Goal: Transaction & Acquisition: Book appointment/travel/reservation

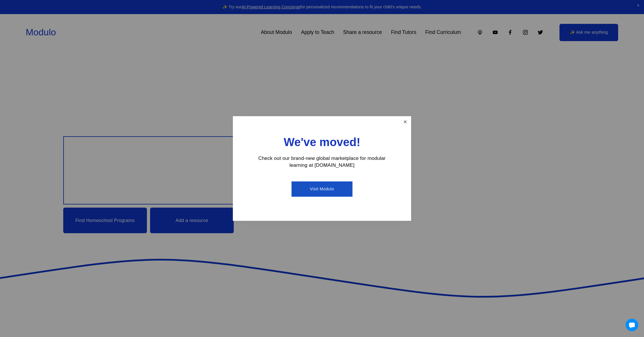
click at [404, 125] on link "Close" at bounding box center [405, 122] width 10 height 10
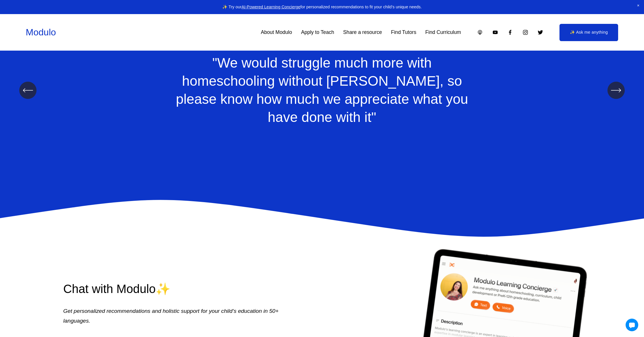
scroll to position [866, 0]
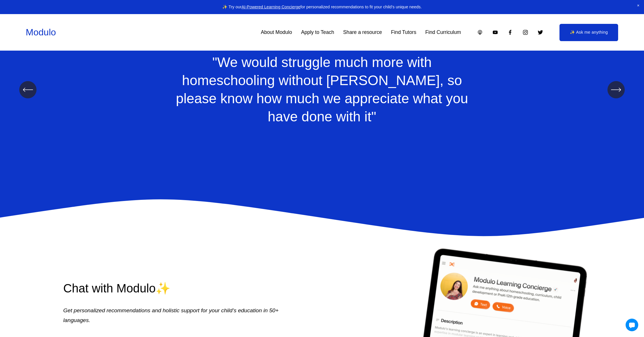
click at [399, 35] on link "Find Tutors" at bounding box center [403, 32] width 25 height 10
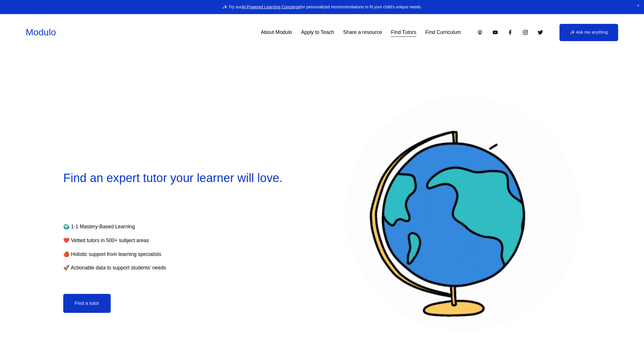
select select "**"
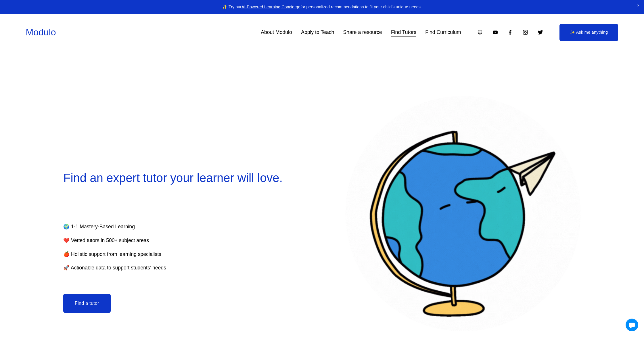
click at [99, 303] on button "Find a tutor" at bounding box center [86, 303] width 47 height 19
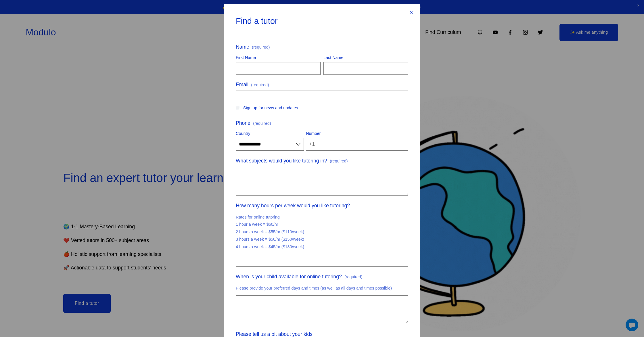
scroll to position [12, 0]
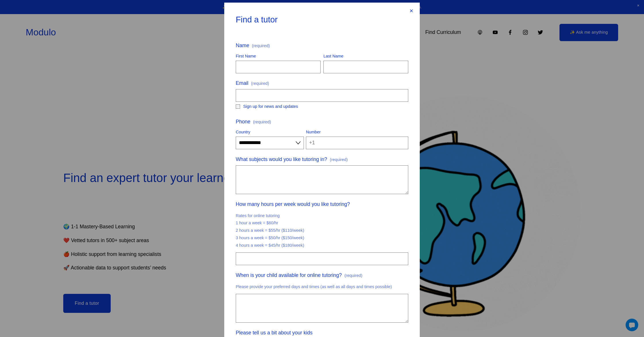
click at [410, 11] on div "×" at bounding box center [411, 11] width 6 height 6
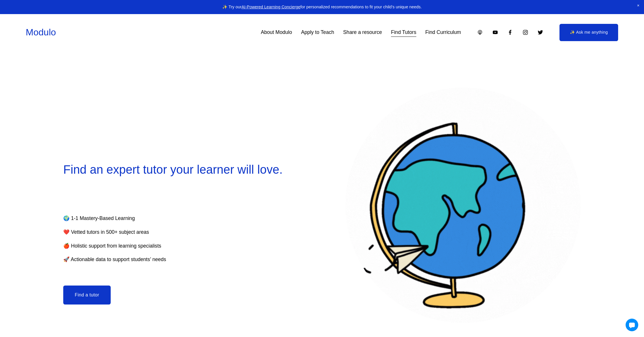
scroll to position [8, 0]
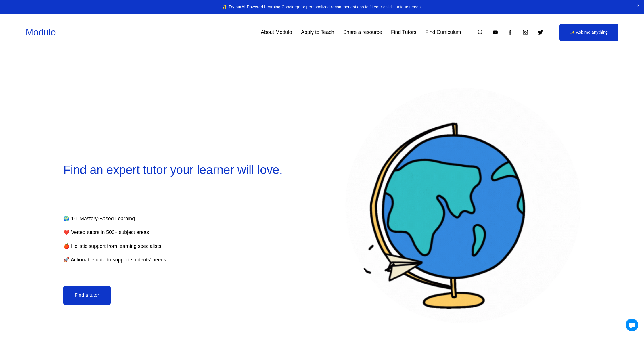
click at [289, 34] on link "About Modulo" at bounding box center [276, 32] width 31 height 10
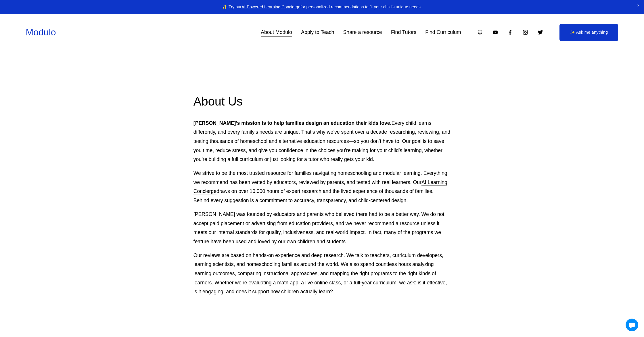
click at [322, 34] on link "Apply to Teach" at bounding box center [317, 32] width 33 height 10
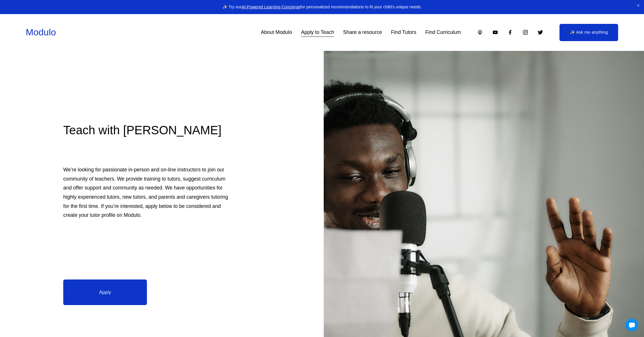
scroll to position [2, 0]
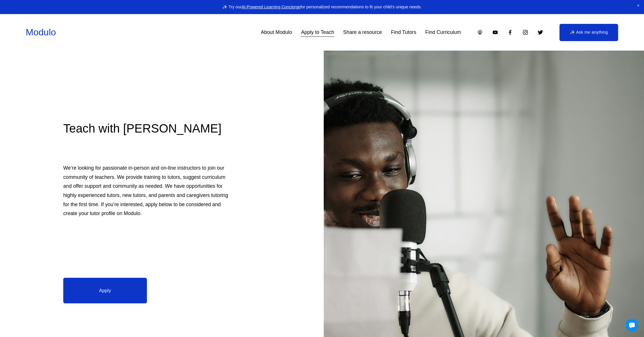
click at [125, 295] on link "Apply" at bounding box center [105, 290] width 84 height 25
click at [399, 33] on link "Find Tutors" at bounding box center [403, 32] width 25 height 10
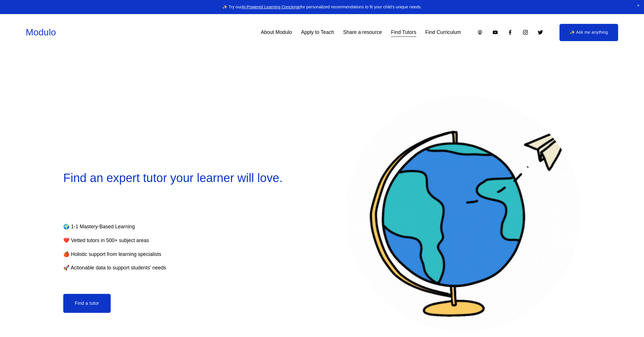
select select "**"
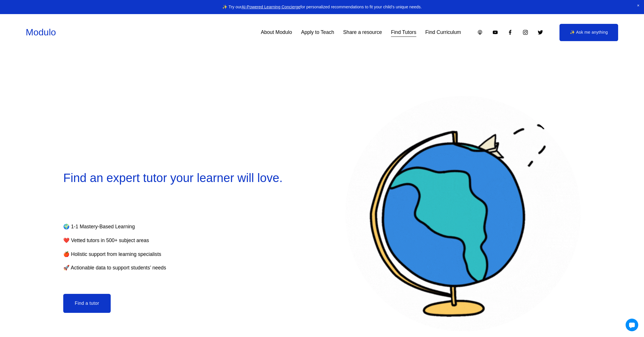
scroll to position [0, 0]
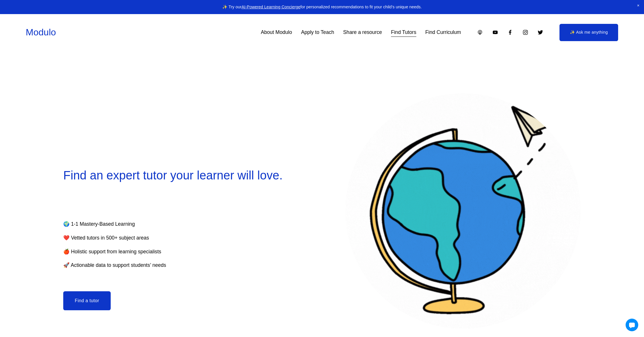
click at [101, 304] on button "Find a tutor" at bounding box center [86, 300] width 47 height 19
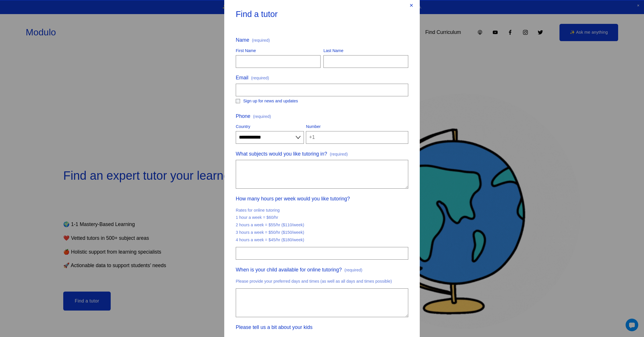
scroll to position [0, 0]
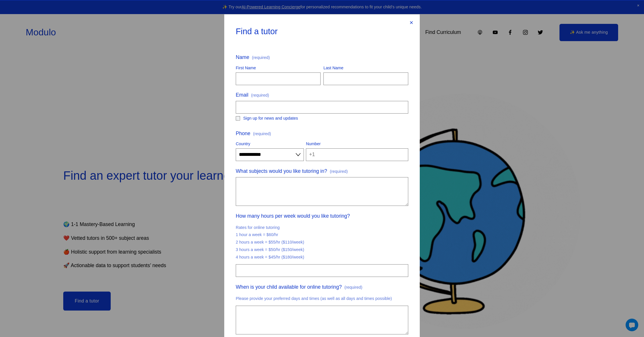
click at [175, 205] on div "**********" at bounding box center [322, 168] width 644 height 337
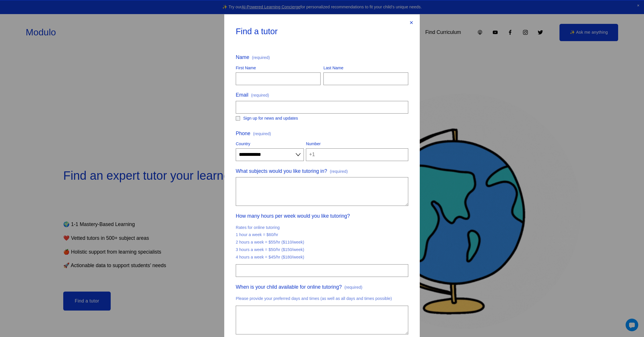
click at [411, 22] on div "×" at bounding box center [411, 23] width 6 height 6
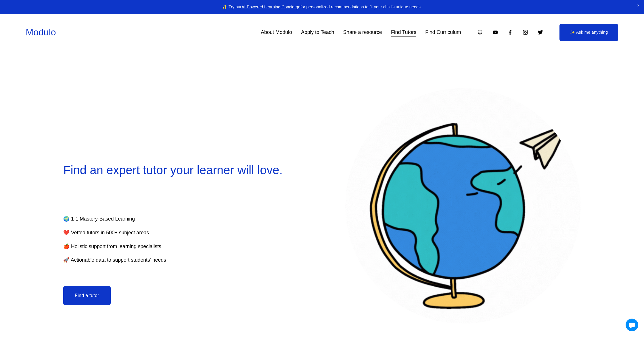
scroll to position [11, 0]
